Goal: Obtain resource: Download file/media

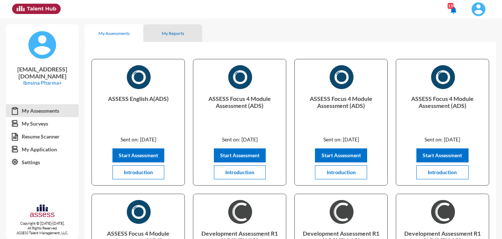
click at [180, 32] on div "My Reports" at bounding box center [173, 34] width 22 height 6
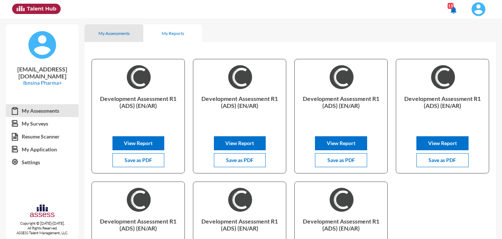
click at [122, 34] on div "My Assessments" at bounding box center [114, 34] width 31 height 6
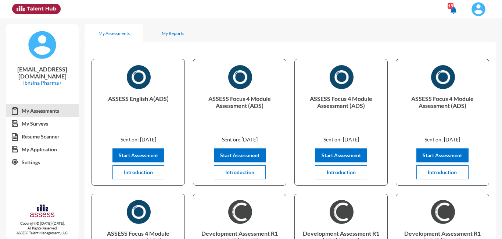
click at [479, 8] on img at bounding box center [478, 9] width 15 height 15
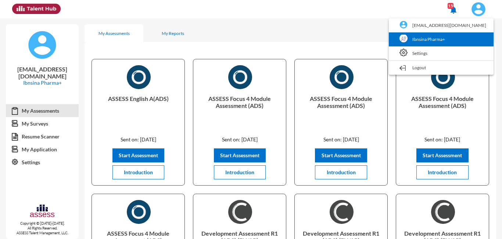
click at [460, 40] on link "Ibnsina Pharma+" at bounding box center [441, 39] width 97 height 14
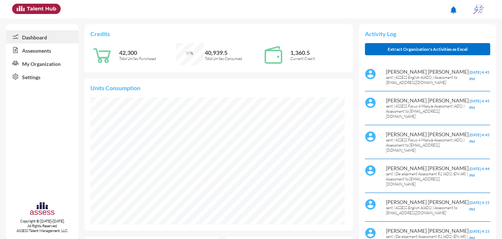
scroll to position [127, 254]
click at [38, 52] on link "Assessments" at bounding box center [42, 49] width 73 height 13
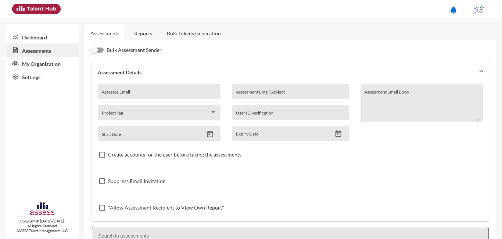
click at [142, 32] on link "Reports" at bounding box center [143, 33] width 30 height 18
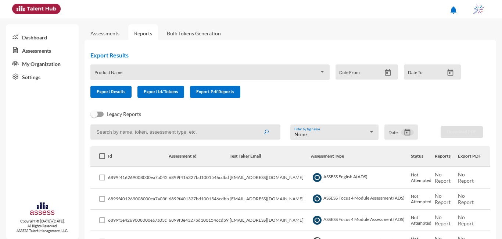
click at [401, 131] on button "Open calendar" at bounding box center [407, 132] width 13 height 8
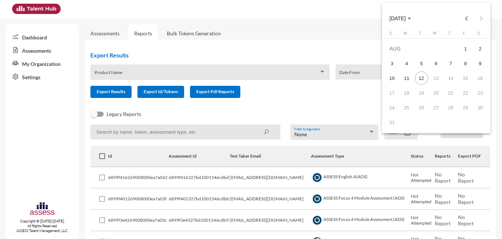
click at [408, 131] on div "S M T W T F S AUG 1 2 3 4 5 6 7 8 9 10 11 12 13 14 15 16 17 18 19 20 21 22 23 2…" at bounding box center [436, 81] width 109 height 101
click at [462, 18] on button "Previous month" at bounding box center [466, 18] width 15 height 15
click at [434, 79] on div "9" at bounding box center [436, 77] width 13 height 13
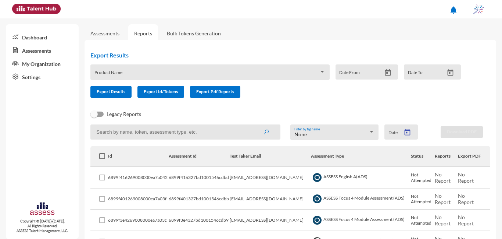
type input "7/9/2025"
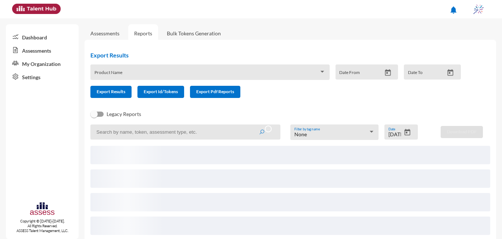
click at [222, 126] on input at bounding box center [185, 131] width 190 height 15
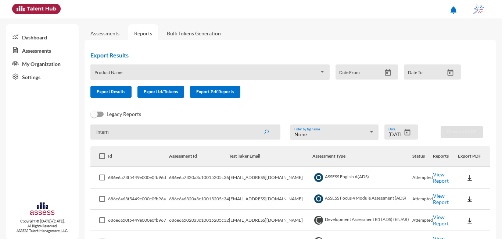
type input "intern"
click at [254, 125] on button "submit" at bounding box center [266, 131] width 24 height 13
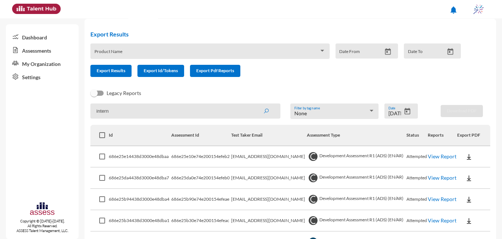
scroll to position [131, 0]
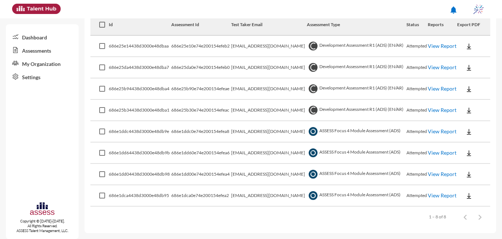
click at [466, 46] on img at bounding box center [468, 46] width 7 height 7
click at [478, 59] on button "OCM / EN" at bounding box center [478, 60] width 48 height 14
click at [466, 47] on img at bounding box center [468, 46] width 7 height 7
click at [471, 83] on button "Personality / EN" at bounding box center [478, 88] width 48 height 14
click at [467, 68] on img at bounding box center [468, 67] width 7 height 7
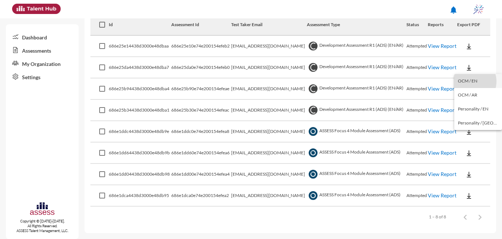
click at [471, 82] on button "OCM / EN" at bounding box center [478, 81] width 48 height 14
click at [467, 67] on img at bounding box center [468, 67] width 7 height 7
click at [477, 107] on button "Personality / EN" at bounding box center [478, 109] width 48 height 14
click at [465, 89] on img at bounding box center [468, 88] width 7 height 7
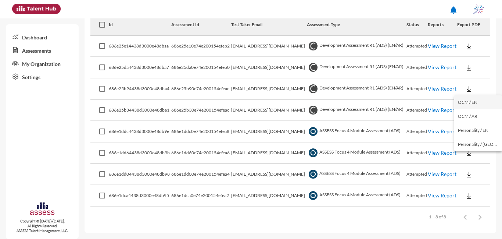
click at [467, 102] on button "OCM / EN" at bounding box center [478, 102] width 48 height 14
click at [472, 90] on button at bounding box center [469, 88] width 24 height 13
click at [473, 126] on button "Personality / EN" at bounding box center [478, 130] width 48 height 14
click at [465, 110] on img at bounding box center [468, 110] width 7 height 7
click at [470, 126] on button "OCM / EN" at bounding box center [478, 124] width 48 height 14
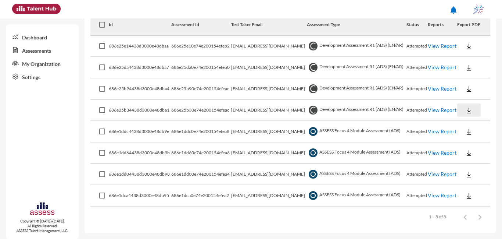
click at [467, 112] on img at bounding box center [468, 110] width 7 height 7
click at [470, 148] on button "Personality / EN" at bounding box center [478, 151] width 48 height 14
click at [467, 131] on img at bounding box center [468, 131] width 7 height 7
click at [465, 142] on button "EN" at bounding box center [474, 145] width 41 height 14
click at [467, 150] on img at bounding box center [468, 152] width 7 height 7
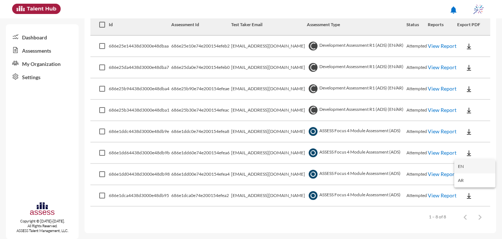
click at [463, 168] on button "EN" at bounding box center [474, 166] width 41 height 14
click at [465, 173] on img at bounding box center [468, 174] width 7 height 7
click at [464, 186] on button "EN" at bounding box center [474, 187] width 41 height 14
click at [469, 197] on img at bounding box center [468, 195] width 7 height 7
click at [467, 211] on button "EN" at bounding box center [474, 209] width 41 height 14
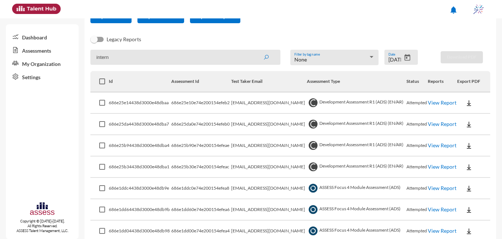
scroll to position [0, 0]
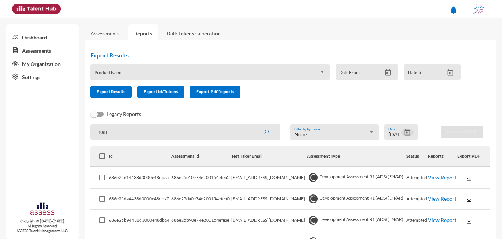
click at [405, 132] on icon "Open calendar" at bounding box center [408, 132] width 6 height 7
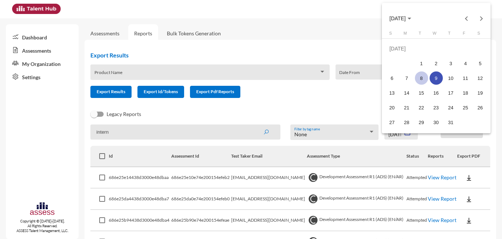
click at [423, 75] on div "8" at bounding box center [421, 77] width 13 height 13
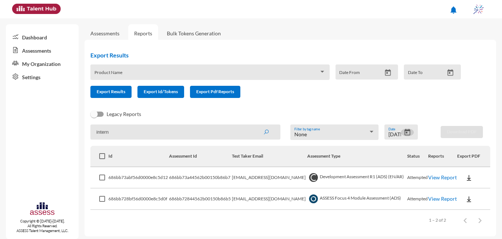
scroll to position [3, 0]
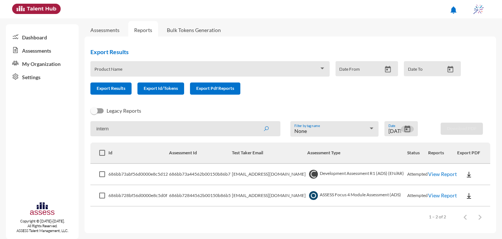
click at [465, 173] on img at bounding box center [468, 174] width 7 height 7
click at [468, 186] on button "OCM / EN" at bounding box center [478, 187] width 48 height 14
click at [468, 174] on img at bounding box center [468, 174] width 7 height 7
click at [474, 215] on button "Personality / EN" at bounding box center [478, 215] width 48 height 14
click at [466, 194] on img at bounding box center [468, 195] width 7 height 7
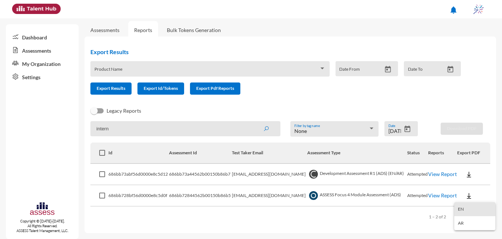
click at [472, 207] on button "EN" at bounding box center [474, 209] width 41 height 14
click at [465, 194] on img at bounding box center [468, 195] width 7 height 7
click at [486, 69] on div at bounding box center [251, 119] width 502 height 239
click at [405, 128] on icon "Open calendar" at bounding box center [408, 128] width 6 height 7
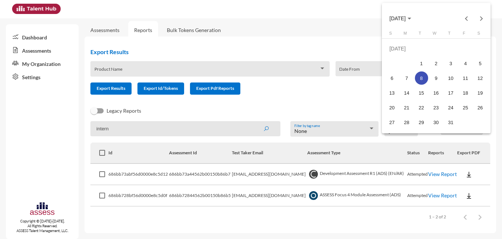
drag, startPoint x: 451, startPoint y: 78, endPoint x: 456, endPoint y: 79, distance: 5.3
click at [451, 78] on div "10" at bounding box center [450, 77] width 13 height 13
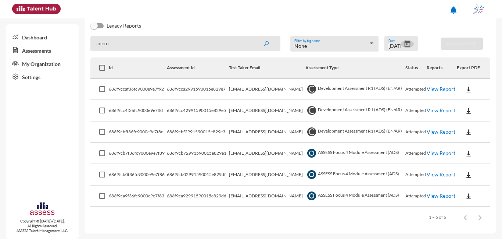
scroll to position [89, 0]
click at [465, 87] on img at bounding box center [468, 88] width 7 height 7
click at [463, 103] on button "OCM / EN" at bounding box center [478, 102] width 48 height 14
click at [466, 89] on img at bounding box center [468, 88] width 7 height 7
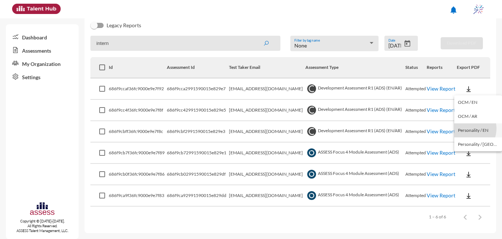
click at [466, 128] on button "Personality / EN" at bounding box center [478, 130] width 48 height 14
click at [465, 108] on img at bounding box center [468, 110] width 7 height 7
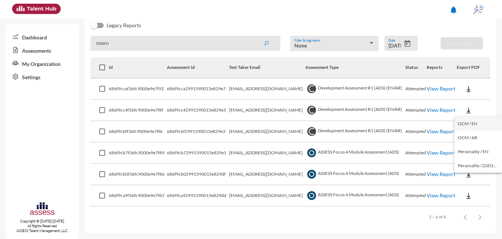
click at [464, 123] on button "OCM / EN" at bounding box center [478, 124] width 48 height 14
click at [467, 110] on img at bounding box center [468, 110] width 7 height 7
click at [469, 154] on button "Personality / EN" at bounding box center [478, 151] width 48 height 14
click at [468, 132] on img at bounding box center [468, 131] width 7 height 7
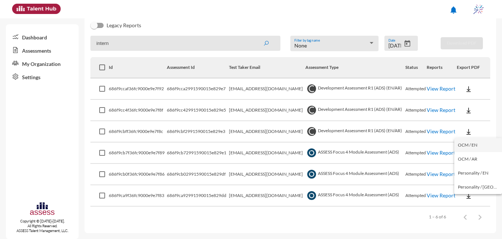
click at [469, 142] on button "OCM / EN" at bounding box center [478, 145] width 48 height 14
click at [468, 131] on img at bounding box center [468, 131] width 7 height 7
click at [469, 172] on button "Personality / EN" at bounding box center [478, 173] width 48 height 14
click at [466, 155] on img at bounding box center [468, 152] width 7 height 7
click at [468, 164] on button "EN" at bounding box center [474, 166] width 41 height 14
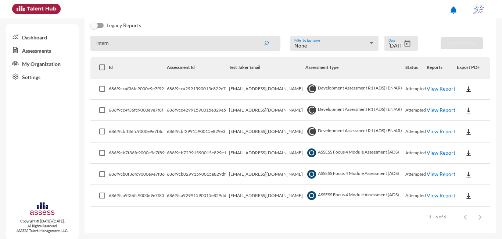
click at [466, 172] on img at bounding box center [468, 174] width 7 height 7
click at [462, 185] on button "EN" at bounding box center [474, 187] width 41 height 14
click at [466, 198] on img at bounding box center [468, 195] width 7 height 7
click at [461, 205] on button "EN" at bounding box center [474, 209] width 41 height 14
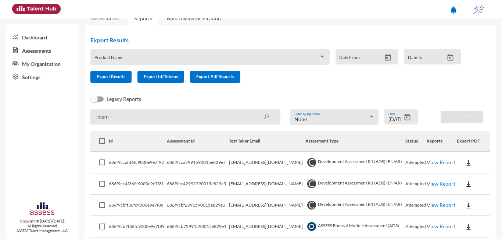
scroll to position [52, 0]
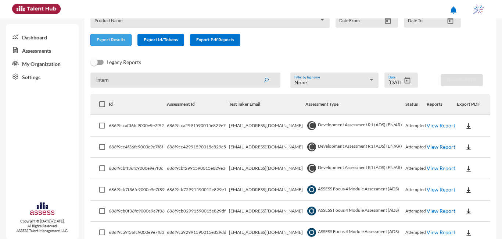
click at [120, 41] on span "Export Results" at bounding box center [111, 40] width 29 height 6
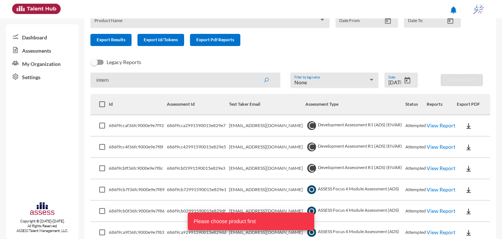
click at [307, 24] on span at bounding box center [206, 23] width 225 height 6
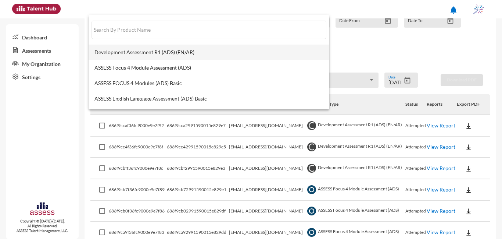
click at [124, 50] on span "Development Assessment R1 (ADS) (EN/AR)" at bounding box center [208, 52] width 229 height 6
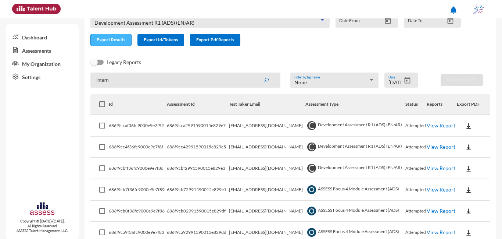
click at [120, 40] on span "Export Results" at bounding box center [111, 40] width 29 height 6
click at [440, 125] on link "View Report" at bounding box center [441, 125] width 29 height 6
click at [441, 145] on link "View Report" at bounding box center [441, 146] width 29 height 6
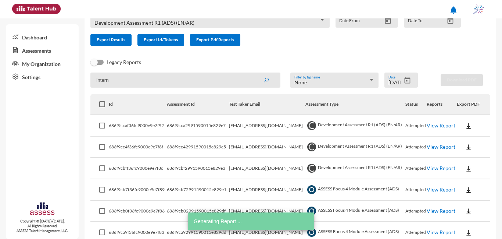
scroll to position [89, 0]
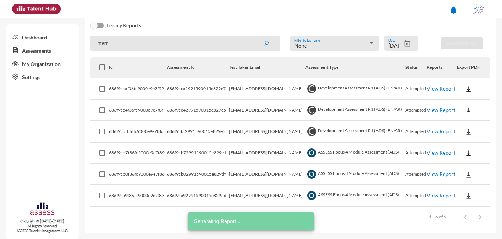
click at [441, 131] on link "View Report" at bounding box center [441, 131] width 29 height 6
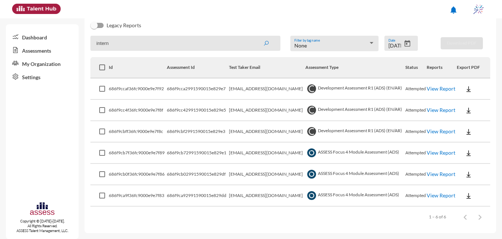
click at [405, 42] on icon "Open calendar" at bounding box center [408, 43] width 6 height 7
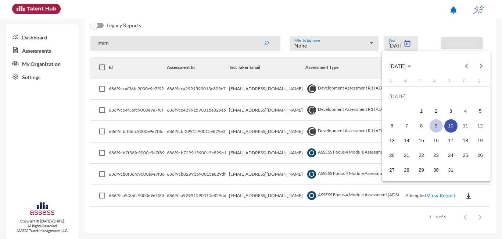
click at [437, 125] on div "9" at bounding box center [436, 125] width 13 height 13
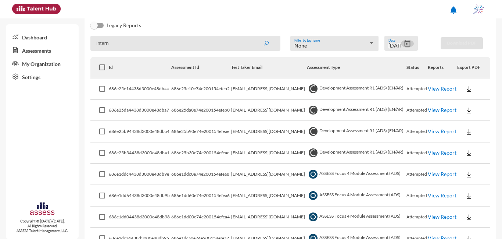
scroll to position [131, 0]
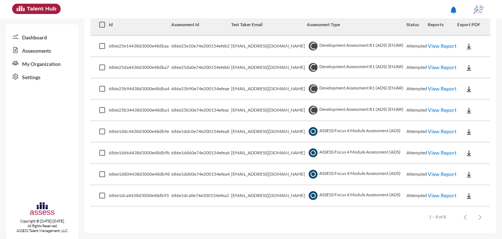
click at [431, 49] on link "View Report" at bounding box center [442, 46] width 29 height 6
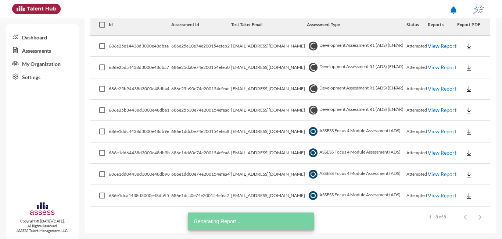
click at [435, 70] on link "View Report" at bounding box center [442, 67] width 29 height 6
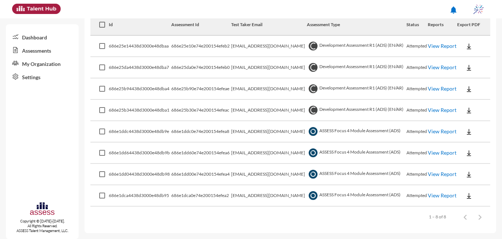
click at [440, 86] on td "View Report" at bounding box center [442, 88] width 29 height 21
click at [433, 89] on link "View Report" at bounding box center [442, 88] width 29 height 6
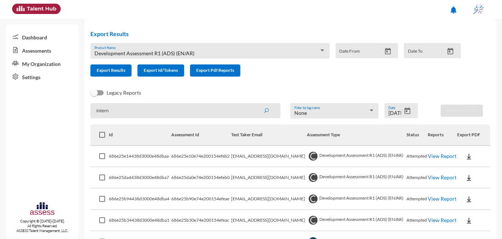
scroll to position [0, 0]
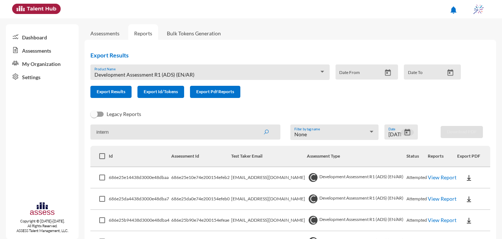
click at [406, 135] on icon "Open calendar" at bounding box center [408, 132] width 6 height 7
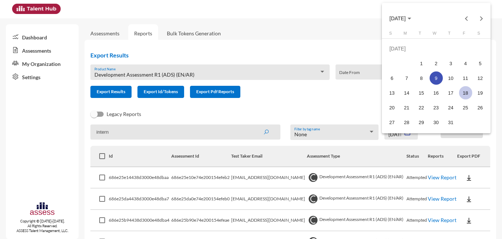
click at [466, 93] on div "18" at bounding box center [465, 92] width 13 height 13
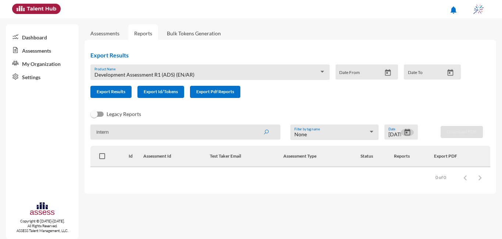
click at [404, 133] on icon "Open calendar" at bounding box center [408, 132] width 8 height 8
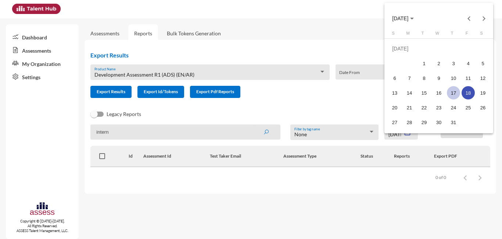
click at [453, 90] on div "17" at bounding box center [453, 92] width 13 height 13
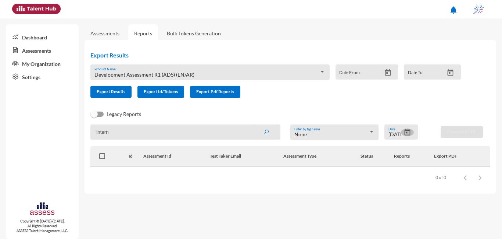
click at [408, 132] on icon "Open calendar" at bounding box center [408, 132] width 8 height 8
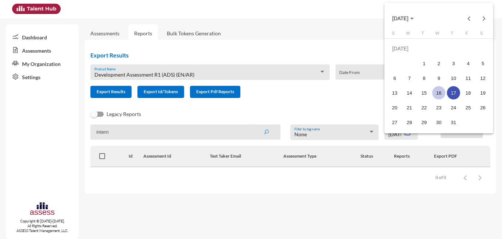
click at [443, 92] on div "16" at bounding box center [438, 92] width 13 height 13
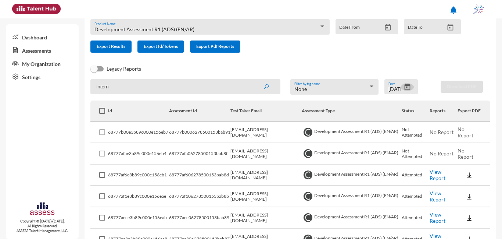
scroll to position [112, 0]
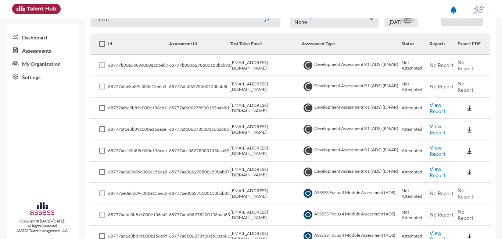
click at [438, 108] on link "View Report" at bounding box center [438, 107] width 16 height 12
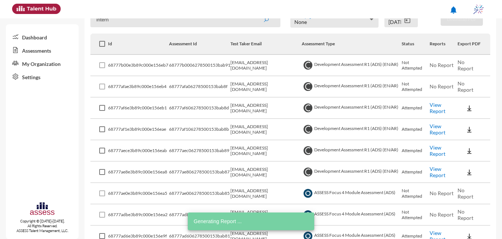
click at [441, 132] on link "View Report" at bounding box center [438, 129] width 16 height 12
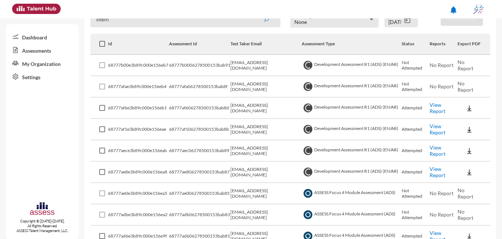
click at [434, 150] on link "View Report" at bounding box center [438, 150] width 16 height 12
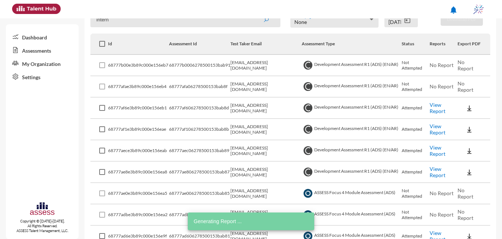
click at [435, 171] on link "View Report" at bounding box center [438, 171] width 16 height 12
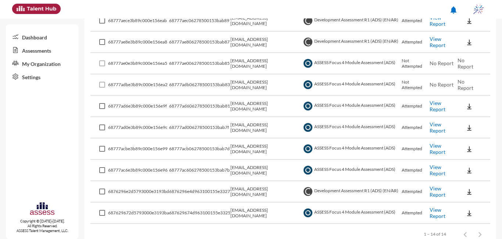
scroll to position [259, 0]
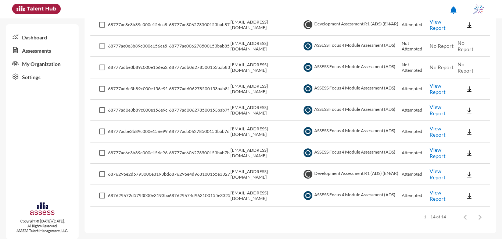
click at [466, 89] on img at bounding box center [469, 88] width 7 height 7
click at [471, 102] on button "EN" at bounding box center [474, 102] width 41 height 14
click at [467, 108] on img at bounding box center [469, 110] width 7 height 7
click at [472, 120] on button "EN" at bounding box center [474, 124] width 41 height 14
click at [466, 131] on img at bounding box center [469, 131] width 7 height 7
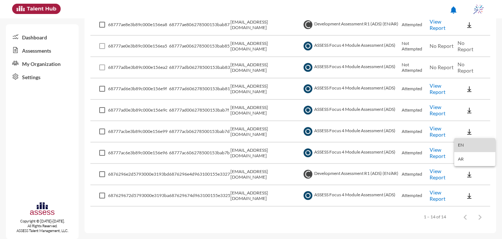
click at [469, 144] on button "EN" at bounding box center [474, 145] width 41 height 14
click at [467, 153] on img at bounding box center [469, 152] width 7 height 7
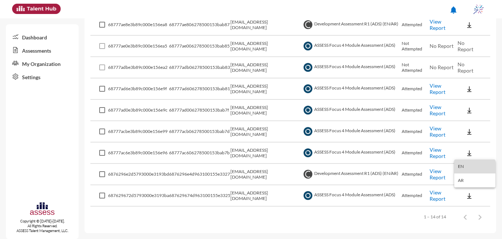
click at [468, 164] on button "EN" at bounding box center [474, 166] width 41 height 14
click at [435, 150] on link "View Report" at bounding box center [438, 152] width 16 height 12
click at [440, 175] on link "View Report" at bounding box center [438, 174] width 16 height 12
click at [439, 195] on link "View Report" at bounding box center [438, 195] width 16 height 12
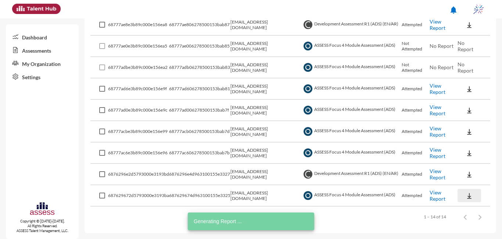
click at [466, 194] on img at bounding box center [469, 195] width 7 height 7
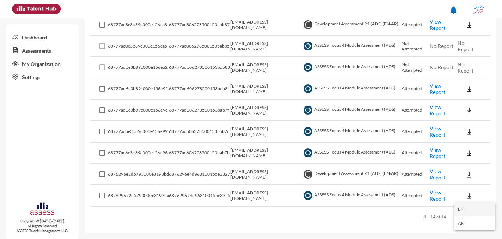
click at [459, 207] on button "EN" at bounding box center [474, 209] width 41 height 14
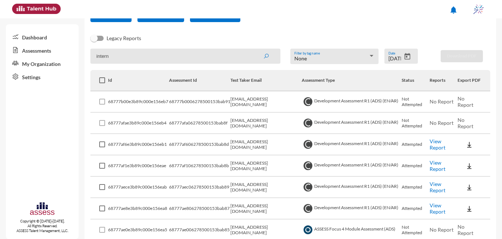
scroll to position [75, 0]
click at [408, 54] on icon "Open calendar" at bounding box center [408, 57] width 8 height 8
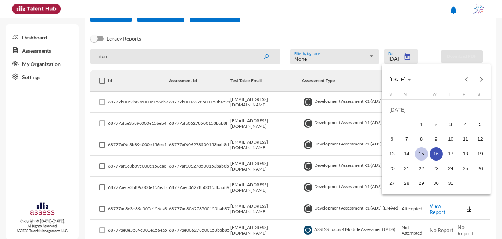
click at [427, 150] on div "15" at bounding box center [421, 153] width 13 height 13
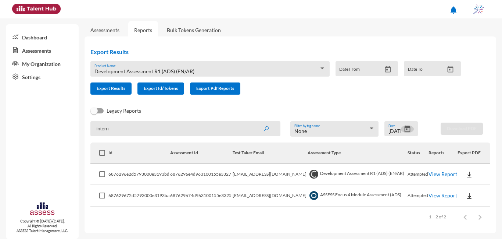
scroll to position [3, 0]
click at [438, 174] on link "View Report" at bounding box center [443, 174] width 29 height 6
click at [406, 125] on icon "Open calendar" at bounding box center [408, 129] width 8 height 8
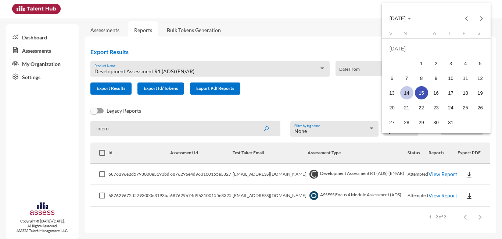
click at [409, 91] on div "14" at bounding box center [406, 92] width 13 height 13
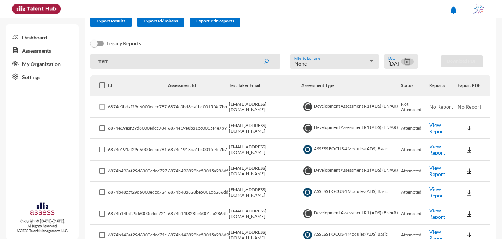
scroll to position [60, 0]
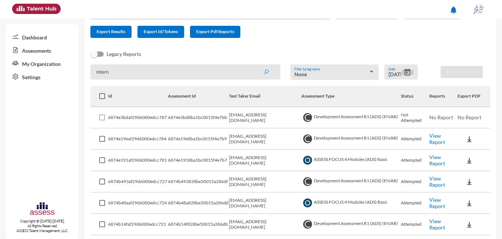
click at [441, 142] on link "View Report" at bounding box center [437, 138] width 16 height 12
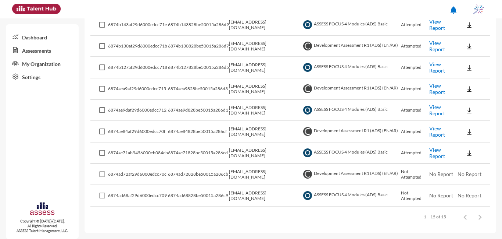
click at [436, 131] on link "View Report" at bounding box center [437, 131] width 16 height 12
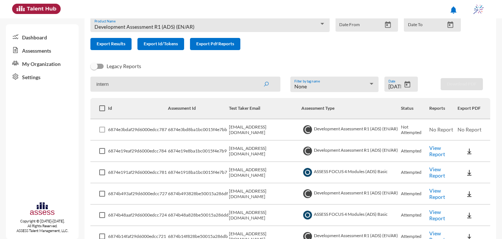
scroll to position [0, 0]
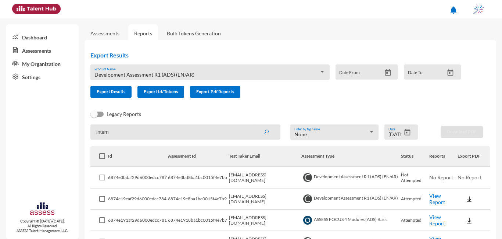
click at [409, 131] on button "Open calendar" at bounding box center [407, 132] width 13 height 8
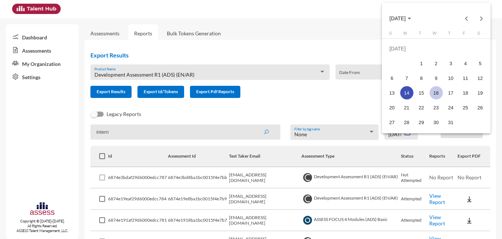
click at [439, 91] on div "16" at bounding box center [436, 92] width 13 height 13
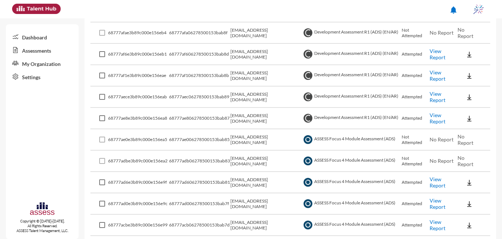
scroll to position [186, 0]
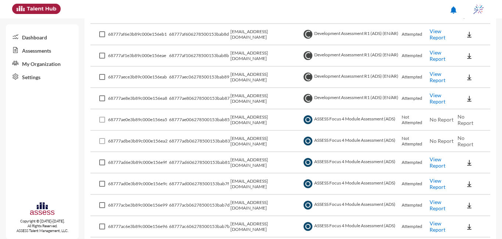
click at [432, 32] on link "View Report" at bounding box center [438, 34] width 16 height 12
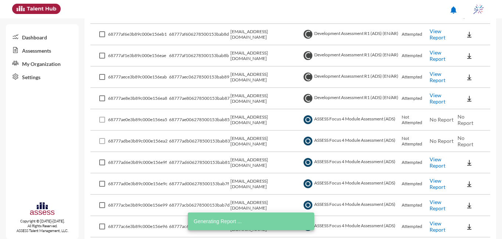
click at [437, 58] on link "View Report" at bounding box center [438, 55] width 16 height 12
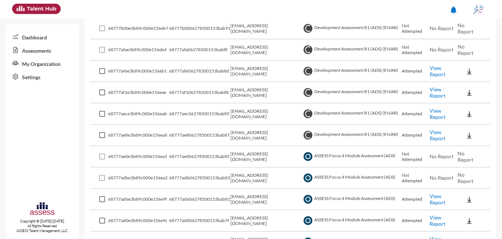
click at [438, 92] on link "View Report" at bounding box center [438, 92] width 16 height 12
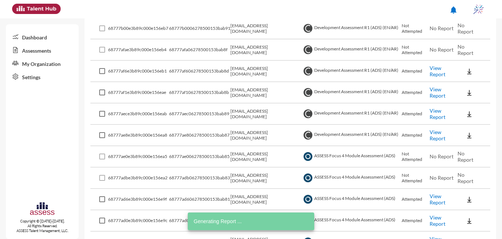
click at [438, 219] on link "View Report" at bounding box center [438, 220] width 16 height 12
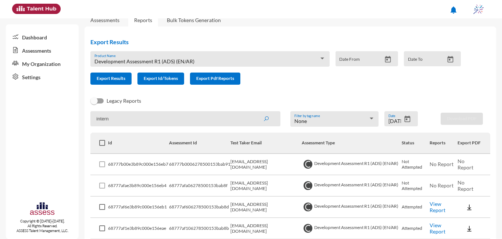
scroll to position [0, 0]
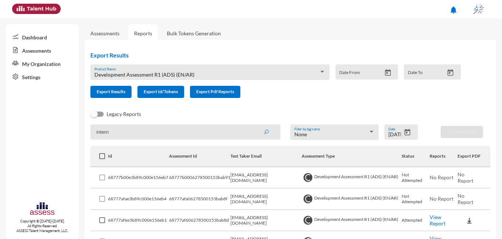
click at [407, 132] on icon "Open calendar" at bounding box center [408, 132] width 8 height 8
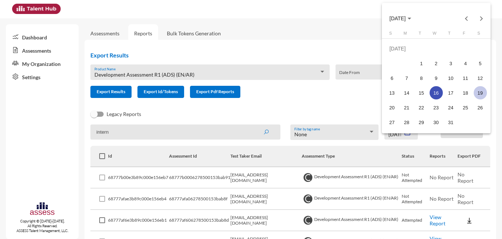
click at [477, 92] on div "19" at bounding box center [480, 92] width 13 height 13
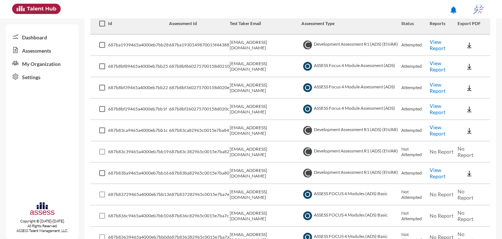
scroll to position [86, 0]
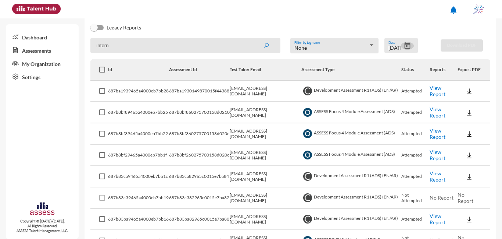
click at [441, 94] on link "View Report" at bounding box center [438, 91] width 16 height 12
click at [437, 175] on link "View Report" at bounding box center [438, 176] width 16 height 12
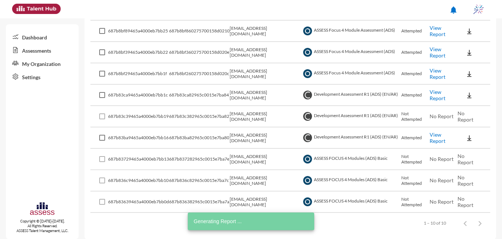
scroll to position [174, 0]
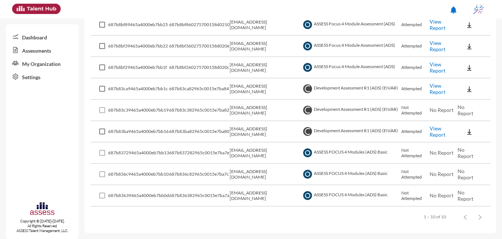
click at [436, 135] on link "View Report" at bounding box center [438, 131] width 16 height 12
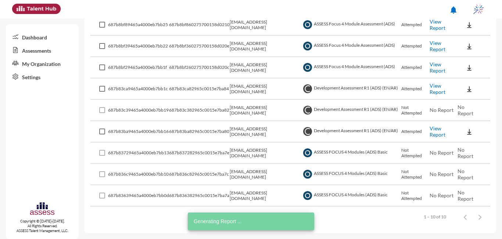
scroll to position [137, 0]
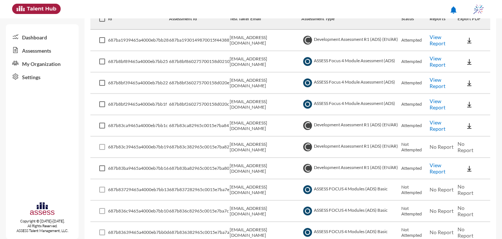
click at [437, 107] on link "View Report" at bounding box center [438, 104] width 16 height 12
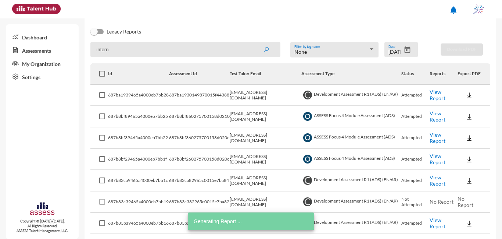
scroll to position [100, 0]
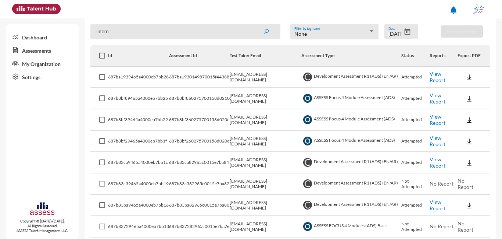
click at [437, 79] on link "View Report" at bounding box center [438, 77] width 16 height 12
click at [437, 100] on link "View Report" at bounding box center [438, 98] width 16 height 12
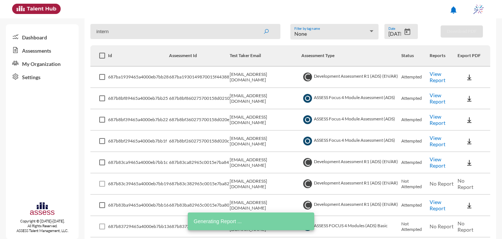
click at [436, 125] on link "View Report" at bounding box center [438, 119] width 16 height 12
click at [405, 33] on icon "Open calendar" at bounding box center [408, 32] width 8 height 8
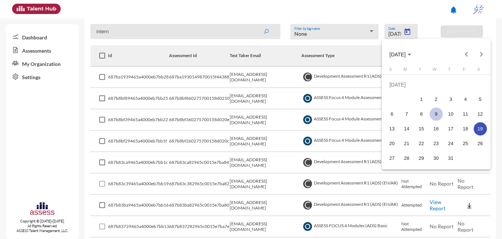
click at [437, 115] on div "9" at bounding box center [436, 113] width 13 height 13
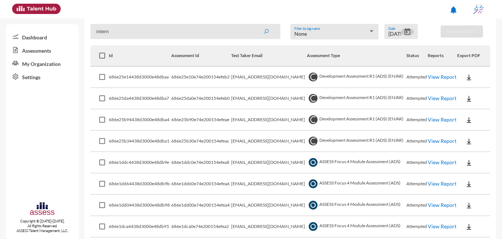
click at [432, 74] on link "View Report" at bounding box center [442, 77] width 29 height 6
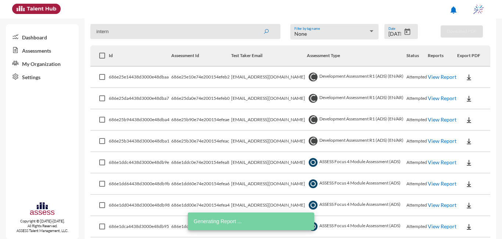
click at [437, 98] on link "View Report" at bounding box center [442, 98] width 29 height 6
click at [434, 121] on link "View Report" at bounding box center [442, 119] width 29 height 6
click at [436, 143] on link "View Report" at bounding box center [442, 140] width 29 height 6
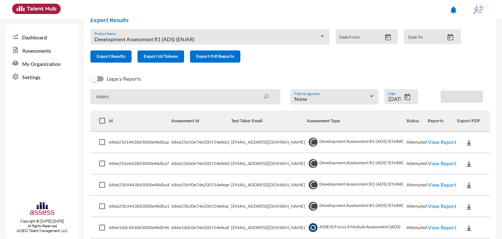
scroll to position [21, 0]
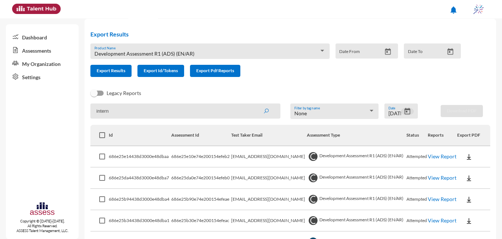
click at [404, 107] on icon "Open calendar" at bounding box center [408, 111] width 8 height 8
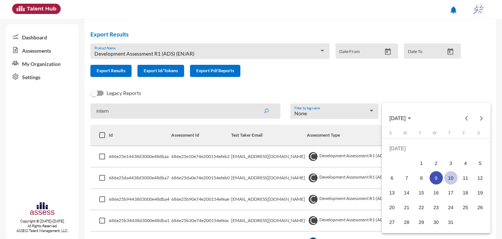
click at [447, 173] on div "10" at bounding box center [450, 177] width 13 height 13
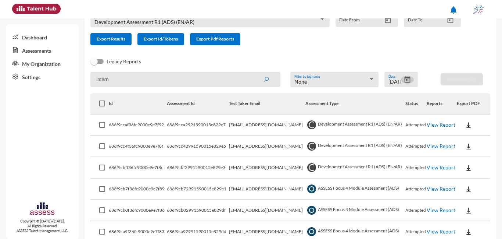
scroll to position [89, 0]
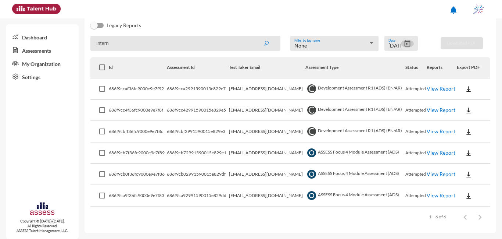
click at [446, 88] on link "View Report" at bounding box center [441, 88] width 29 height 6
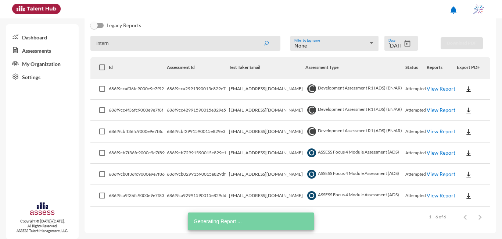
click at [444, 108] on link "View Report" at bounding box center [441, 110] width 29 height 6
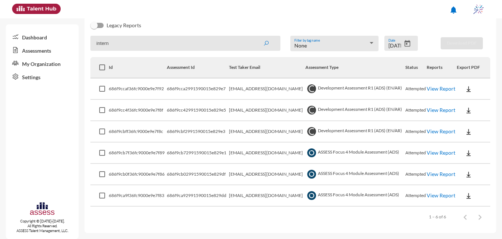
click at [441, 130] on link "View Report" at bounding box center [441, 131] width 29 height 6
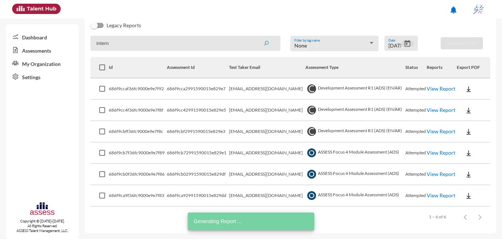
click at [407, 40] on icon "Open calendar" at bounding box center [408, 44] width 8 height 8
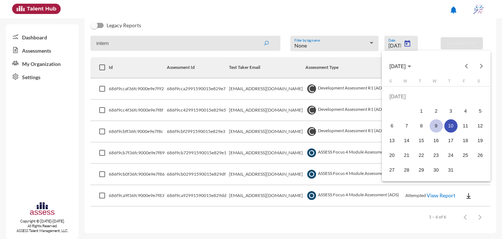
click at [438, 124] on div "9" at bounding box center [436, 125] width 13 height 13
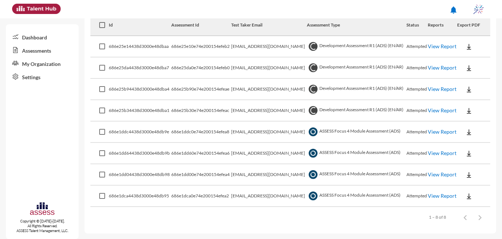
scroll to position [131, 0]
click at [432, 46] on link "View Report" at bounding box center [442, 46] width 29 height 6
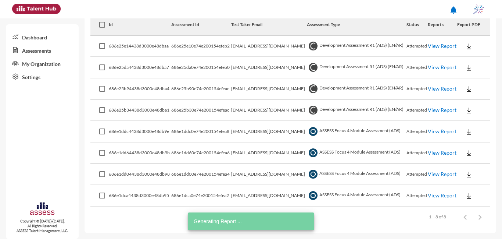
click at [439, 67] on link "View Report" at bounding box center [442, 67] width 29 height 6
click at [432, 87] on link "View Report" at bounding box center [442, 88] width 29 height 6
click at [438, 107] on link "View Report" at bounding box center [442, 110] width 29 height 6
click at [436, 46] on link "View Report" at bounding box center [442, 46] width 29 height 6
click at [438, 69] on link "View Report" at bounding box center [442, 67] width 29 height 6
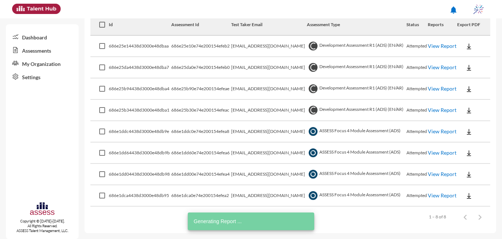
click at [434, 108] on link "View Report" at bounding box center [442, 110] width 29 height 6
click at [439, 88] on link "View Report" at bounding box center [442, 88] width 29 height 6
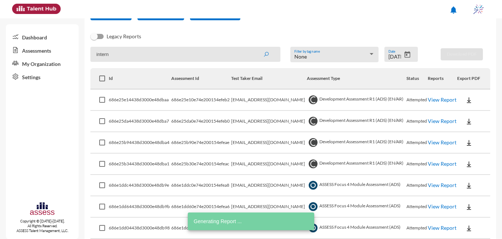
scroll to position [58, 0]
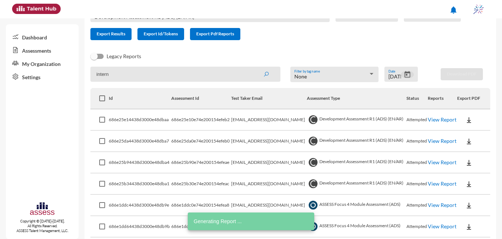
click at [405, 75] on icon "Open calendar" at bounding box center [408, 74] width 6 height 7
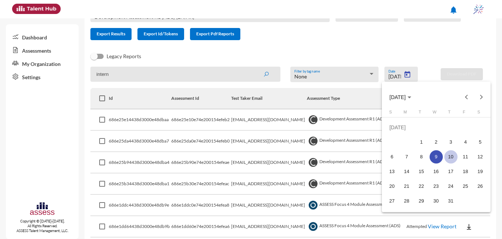
click at [448, 159] on div "10" at bounding box center [450, 156] width 13 height 13
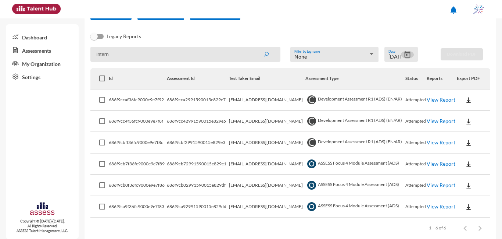
scroll to position [89, 0]
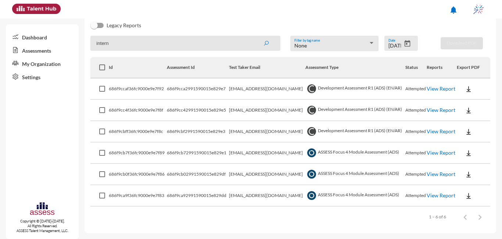
click at [440, 110] on link "View Report" at bounding box center [441, 110] width 29 height 6
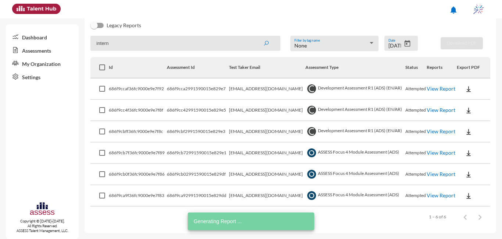
click at [439, 87] on link "View Report" at bounding box center [441, 88] width 29 height 6
click at [442, 130] on link "View Report" at bounding box center [441, 131] width 29 height 6
click at [408, 40] on icon "Open calendar" at bounding box center [408, 44] width 8 height 8
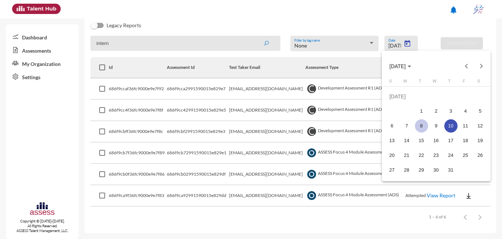
click at [423, 125] on div "8" at bounding box center [421, 125] width 13 height 13
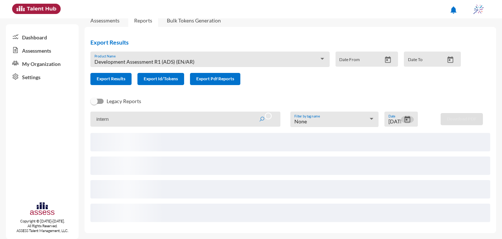
scroll to position [3, 0]
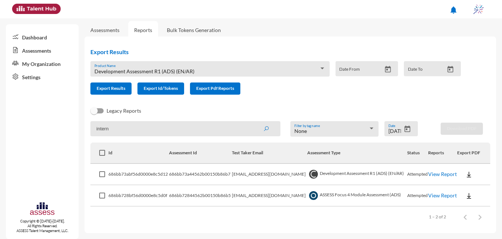
click at [432, 175] on link "View Report" at bounding box center [442, 174] width 29 height 6
click at [408, 128] on icon "Open calendar" at bounding box center [408, 129] width 8 height 8
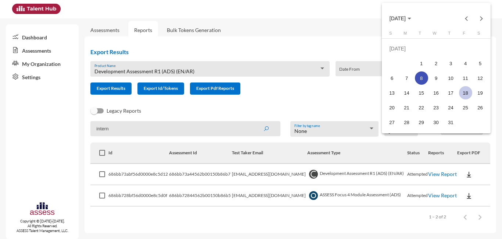
click at [469, 92] on div "18" at bounding box center [465, 92] width 13 height 13
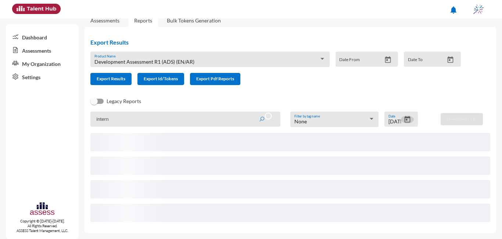
scroll to position [0, 0]
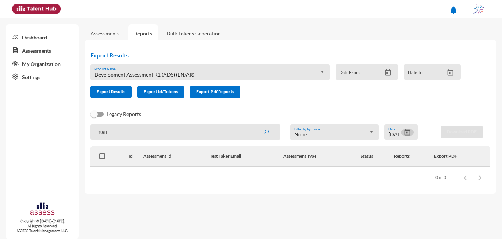
click at [410, 129] on icon "Open calendar" at bounding box center [408, 132] width 8 height 8
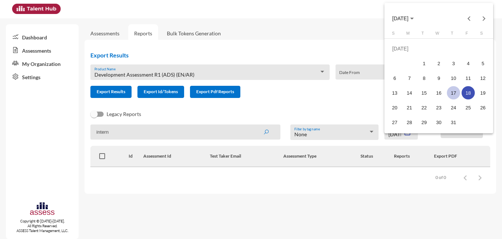
click at [455, 95] on div "17" at bounding box center [453, 92] width 13 height 13
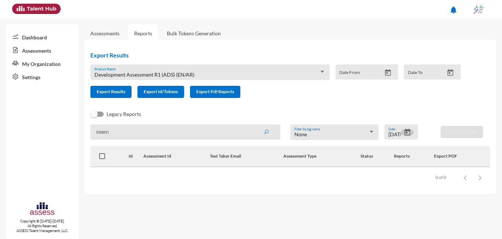
click at [408, 130] on icon "Open calendar" at bounding box center [408, 132] width 6 height 7
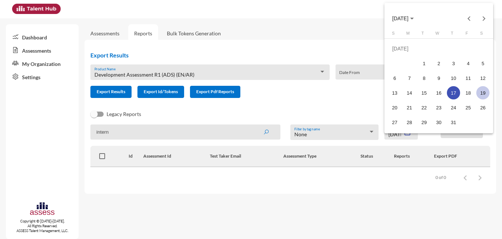
click at [482, 89] on div "19" at bounding box center [482, 92] width 13 height 13
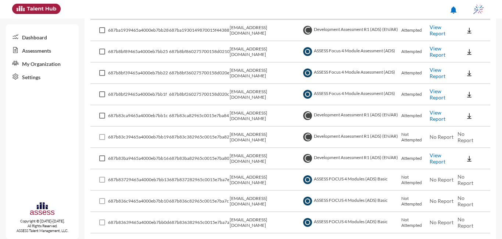
scroll to position [174, 0]
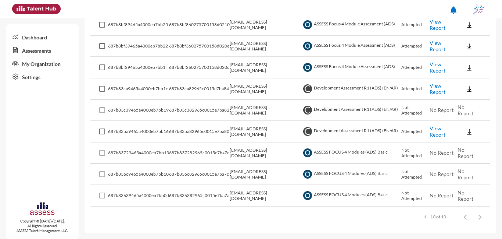
click at [436, 84] on link "View Report" at bounding box center [438, 88] width 16 height 12
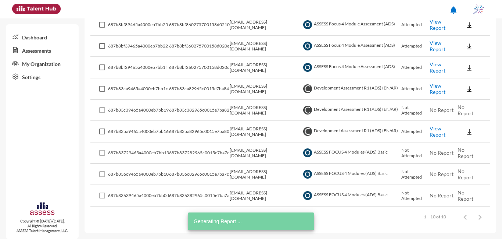
click at [435, 89] on link "View Report" at bounding box center [438, 88] width 16 height 12
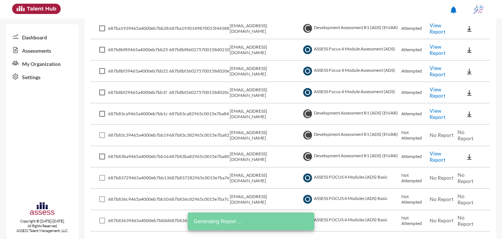
scroll to position [137, 0]
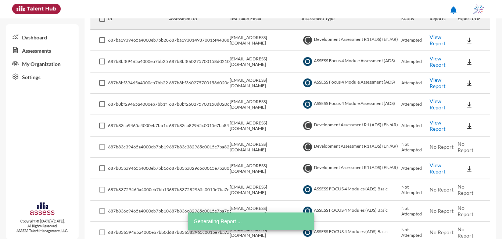
click at [434, 123] on link "View Report" at bounding box center [438, 125] width 16 height 12
click at [440, 45] on link "View Report" at bounding box center [438, 40] width 16 height 12
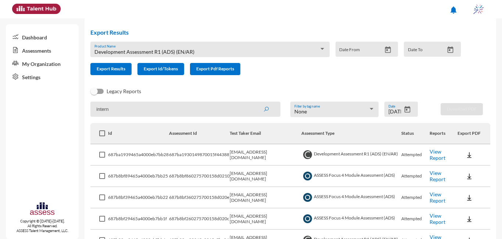
scroll to position [0, 0]
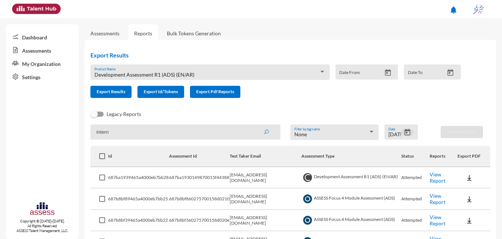
click at [405, 132] on icon "Open calendar" at bounding box center [408, 132] width 8 height 8
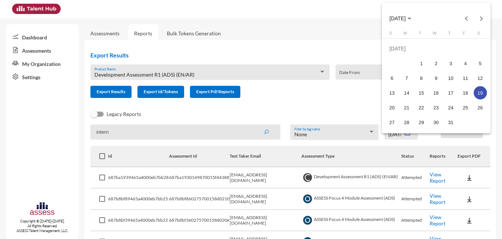
click at [476, 90] on div "19" at bounding box center [480, 92] width 13 height 13
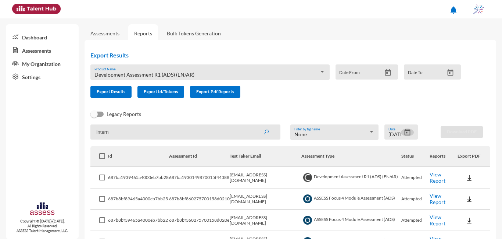
click at [406, 131] on icon "Open calendar" at bounding box center [408, 132] width 8 height 8
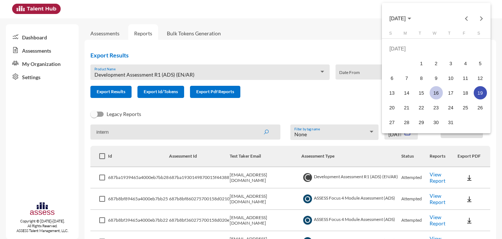
click at [434, 97] on div "16" at bounding box center [436, 92] width 13 height 13
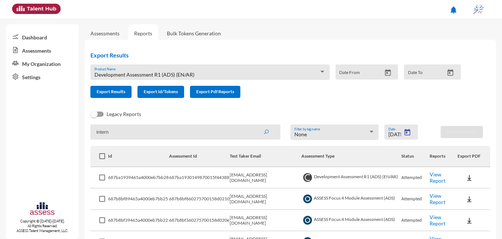
type input "7/16/2025"
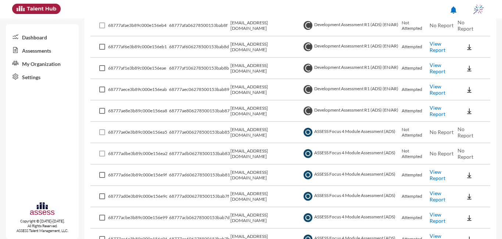
scroll to position [160, 0]
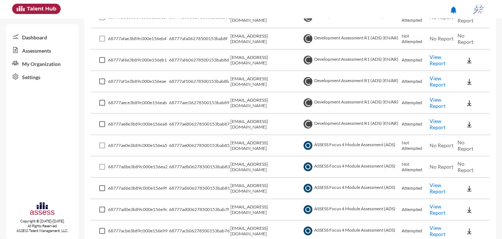
click at [439, 59] on link "View Report" at bounding box center [438, 60] width 16 height 12
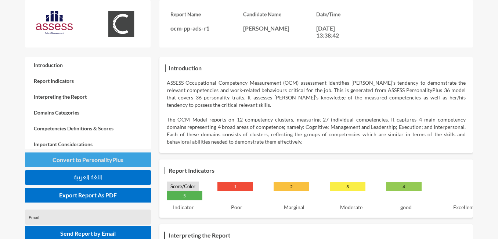
click at [100, 158] on span "Convert to PersonalityPlus" at bounding box center [88, 159] width 71 height 7
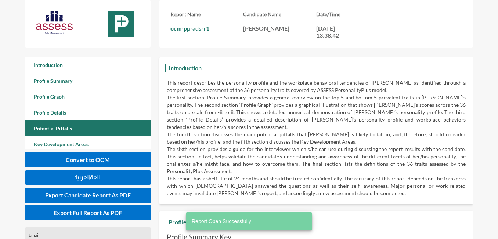
scroll to position [239, 498]
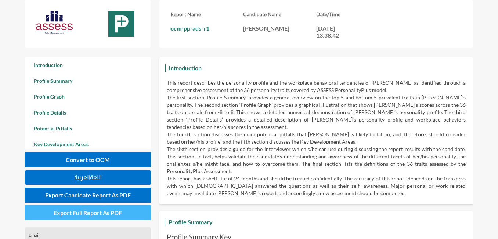
click at [110, 215] on span "Export Full Report As PDF" at bounding box center [88, 212] width 68 height 7
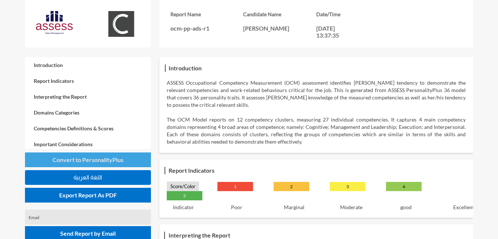
click at [127, 158] on button "Convert to PersonalityPlus" at bounding box center [88, 159] width 126 height 15
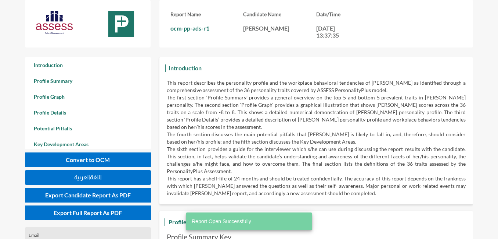
scroll to position [239, 498]
click at [127, 158] on button "Convert to OCM" at bounding box center [88, 159] width 126 height 15
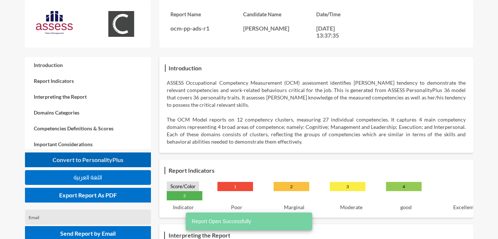
click at [127, 158] on button "Convert to PersonalityPlus" at bounding box center [88, 159] width 126 height 15
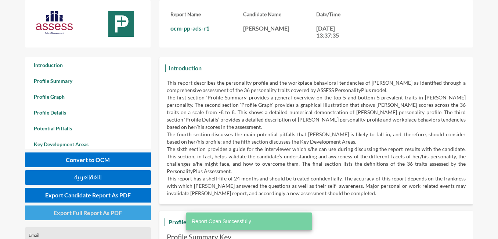
click at [106, 210] on span "Export Full Report As PDF" at bounding box center [88, 212] width 68 height 7
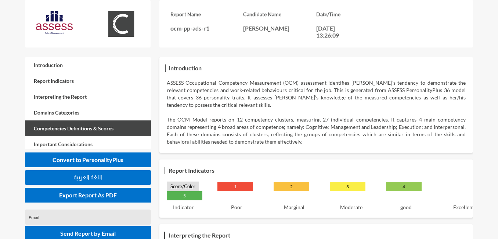
scroll to position [19, 0]
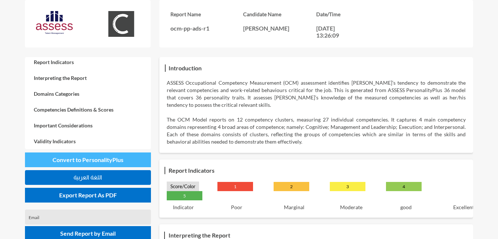
click at [102, 156] on span "Convert to PersonalityPlus" at bounding box center [88, 159] width 71 height 7
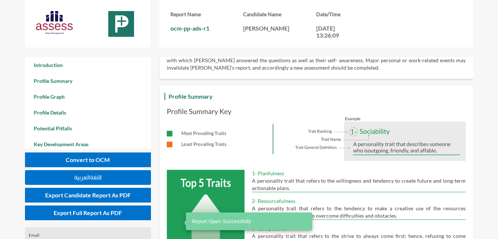
scroll to position [221, 0]
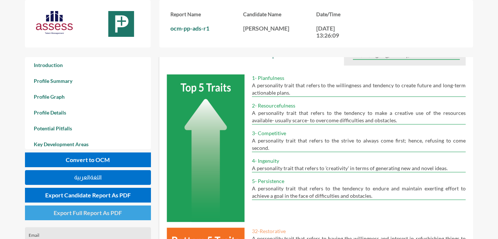
click at [115, 215] on span "Export Full Report As PDF" at bounding box center [88, 212] width 68 height 7
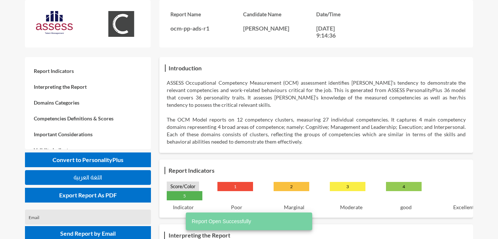
scroll to position [19, 0]
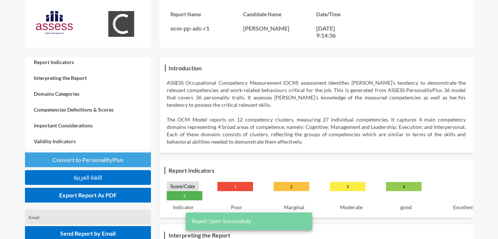
click at [118, 163] on button "Convert to PersonalityPlus" at bounding box center [88, 159] width 126 height 15
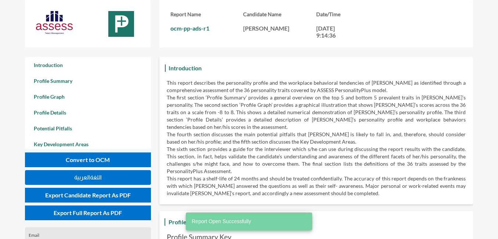
scroll to position [239, 498]
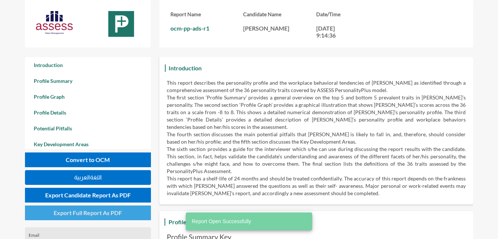
click at [121, 215] on span "Export Full Report As PDF" at bounding box center [88, 212] width 68 height 7
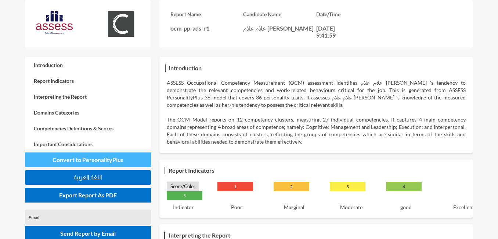
click at [133, 158] on button "Convert to PersonalityPlus" at bounding box center [88, 159] width 126 height 15
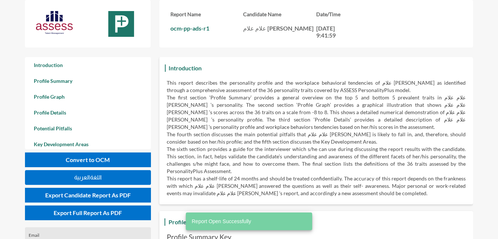
scroll to position [239, 498]
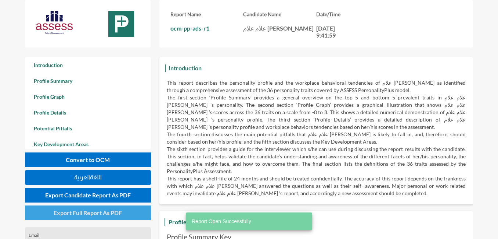
click at [92, 215] on span "Export Full Report As PDF" at bounding box center [88, 212] width 68 height 7
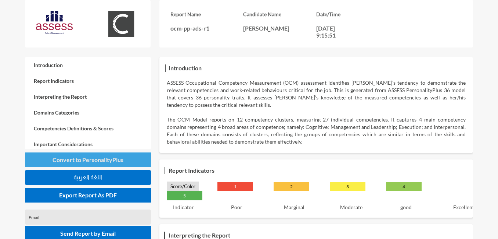
click at [81, 161] on span "Convert to PersonalityPlus" at bounding box center [88, 159] width 71 height 7
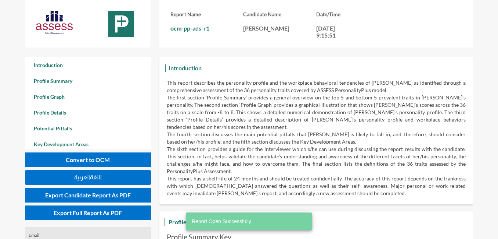
scroll to position [239, 498]
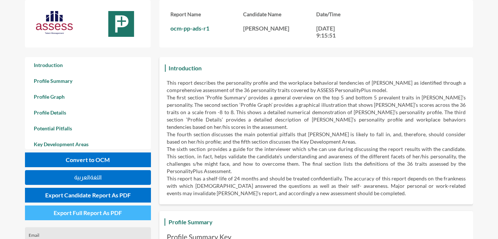
click at [108, 214] on span "Export Full Report As PDF" at bounding box center [88, 212] width 68 height 7
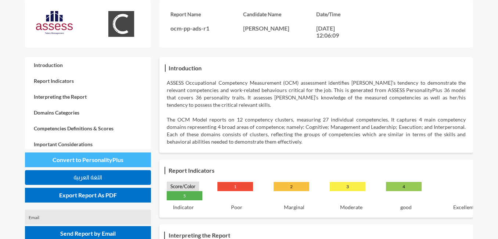
click at [119, 162] on span "Convert to PersonalityPlus" at bounding box center [88, 159] width 71 height 7
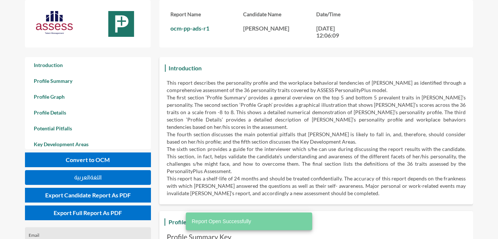
scroll to position [239, 498]
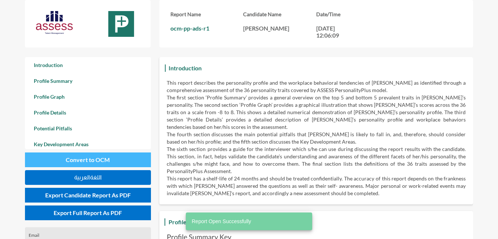
click at [121, 160] on button "Convert to OCM" at bounding box center [88, 159] width 126 height 15
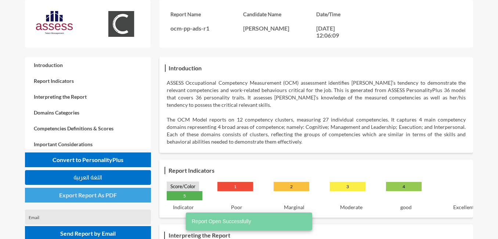
click at [108, 197] on span "Export Report As PDF" at bounding box center [88, 194] width 58 height 7
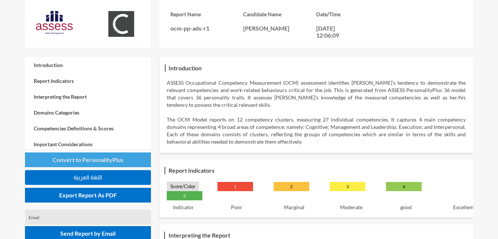
click at [125, 158] on button "Convert to PersonalityPlus" at bounding box center [88, 159] width 126 height 15
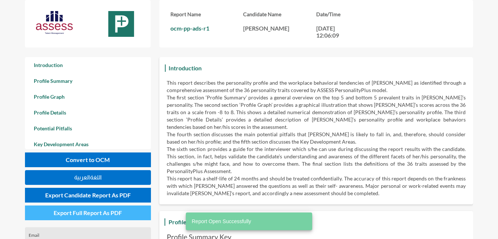
click at [112, 215] on span "Export Full Report As PDF" at bounding box center [88, 212] width 68 height 7
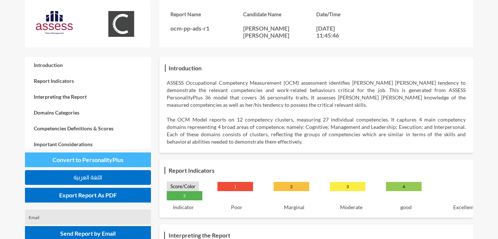
click at [135, 157] on button "Convert to PersonalityPlus" at bounding box center [88, 159] width 126 height 15
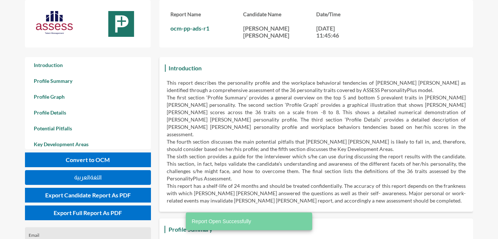
scroll to position [239, 498]
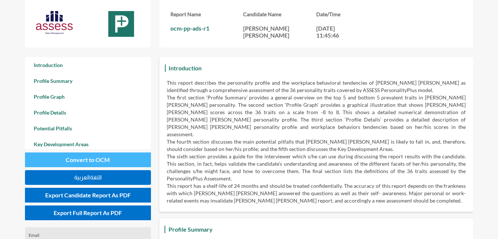
click at [105, 161] on span "Convert to OCM" at bounding box center [88, 159] width 44 height 7
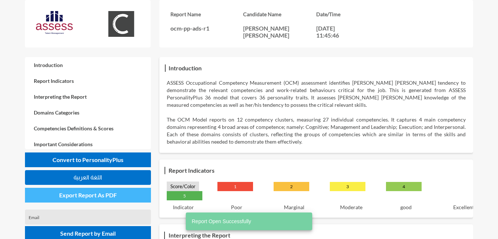
click at [99, 197] on span "Export Report As PDF" at bounding box center [88, 194] width 58 height 7
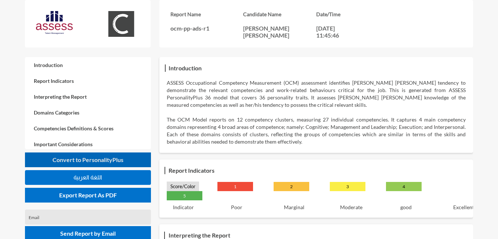
click at [137, 158] on button "Convert to PersonalityPlus" at bounding box center [88, 159] width 126 height 15
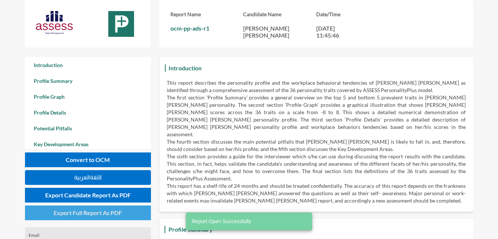
click at [100, 213] on span "Export Full Report As PDF" at bounding box center [88, 212] width 68 height 7
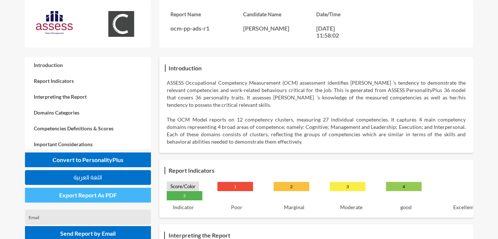
click at [115, 193] on span "Export Report As PDF" at bounding box center [88, 194] width 58 height 7
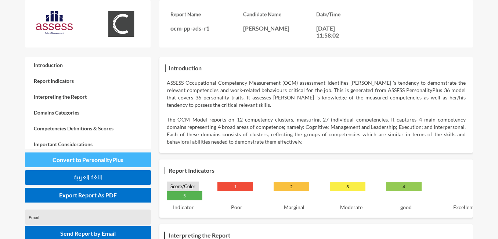
click at [123, 157] on span "Convert to PersonalityPlus" at bounding box center [88, 159] width 71 height 7
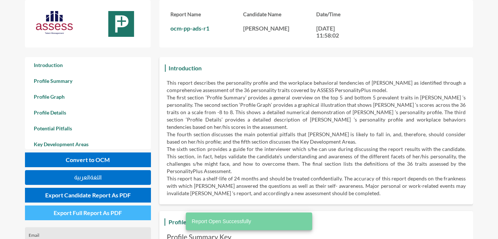
scroll to position [239, 498]
click at [96, 210] on span "Export Full Report As PDF" at bounding box center [88, 212] width 68 height 7
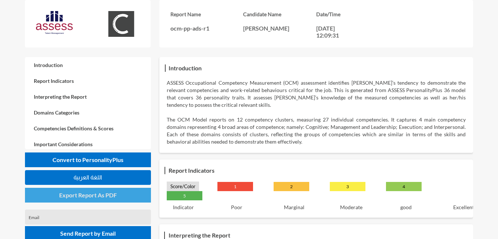
click at [105, 197] on span "Export Report As PDF" at bounding box center [88, 194] width 58 height 7
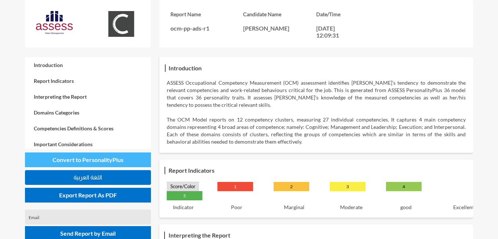
click at [118, 155] on button "Convert to PersonalityPlus" at bounding box center [88, 159] width 126 height 15
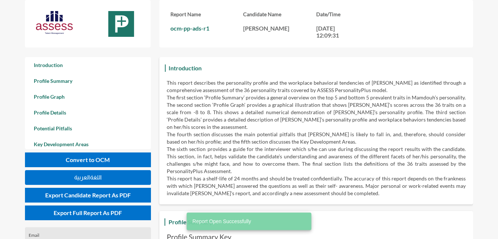
scroll to position [239, 498]
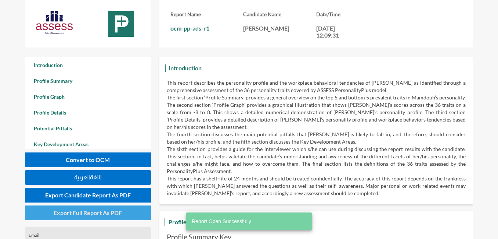
click at [110, 213] on span "Export Full Report As PDF" at bounding box center [88, 212] width 68 height 7
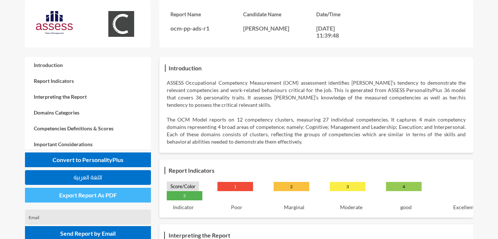
click at [117, 197] on button "Export Report As PDF" at bounding box center [88, 194] width 126 height 15
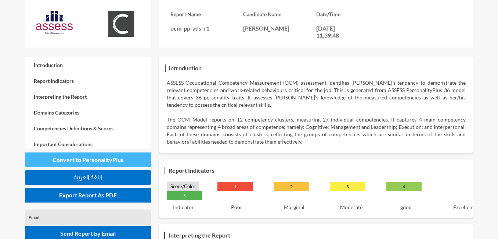
click at [113, 156] on span "Convert to PersonalityPlus" at bounding box center [88, 159] width 71 height 7
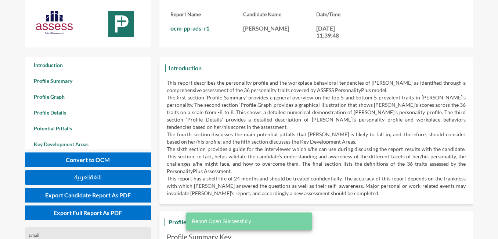
scroll to position [239, 498]
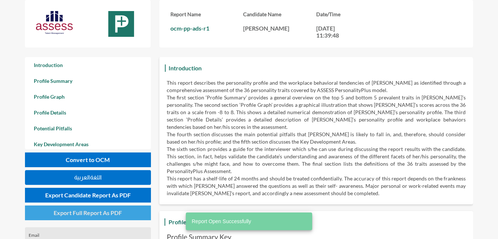
click at [103, 209] on span "Export Full Report As PDF" at bounding box center [88, 212] width 68 height 7
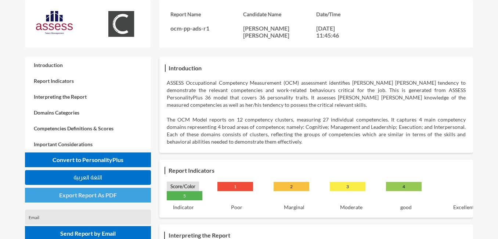
click at [111, 197] on span "Export Report As PDF" at bounding box center [88, 194] width 58 height 7
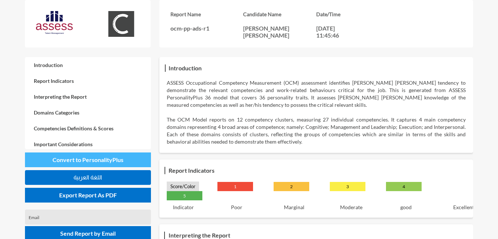
click at [117, 162] on span "Convert to PersonalityPlus" at bounding box center [88, 159] width 71 height 7
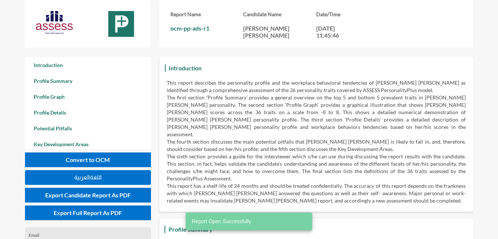
scroll to position [239, 498]
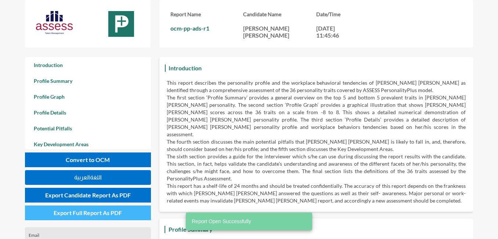
click at [94, 212] on span "Export Full Report As PDF" at bounding box center [88, 212] width 68 height 7
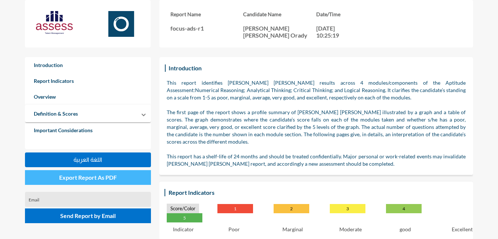
click at [103, 180] on span "Export Report As PDF" at bounding box center [88, 176] width 58 height 7
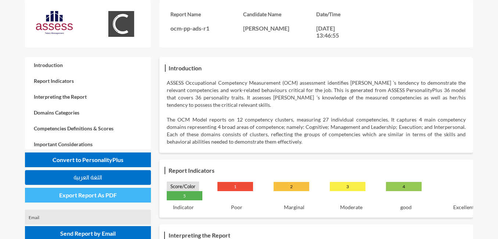
click at [109, 193] on span "Export Report As PDF" at bounding box center [88, 194] width 58 height 7
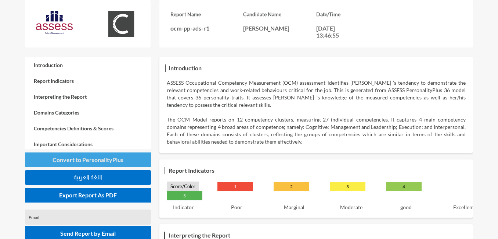
click at [128, 162] on button "Convert to PersonalityPlus" at bounding box center [88, 159] width 126 height 15
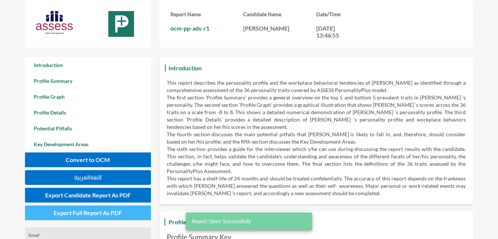
scroll to position [239, 498]
click at [108, 214] on span "Export Full Report As PDF" at bounding box center [88, 212] width 68 height 7
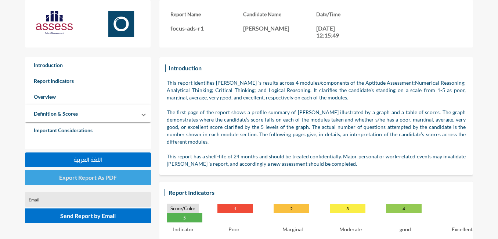
click at [122, 182] on button "Export Report As PDF" at bounding box center [88, 177] width 126 height 15
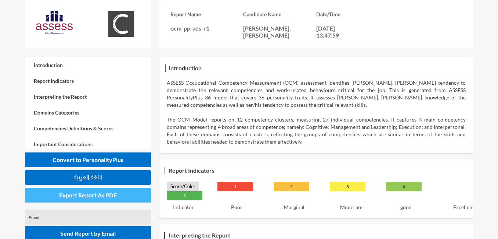
click at [108, 198] on span "Export Report As PDF" at bounding box center [88, 194] width 58 height 7
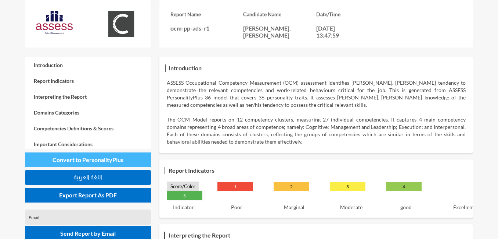
click at [107, 156] on span "Convert to PersonalityPlus" at bounding box center [88, 159] width 71 height 7
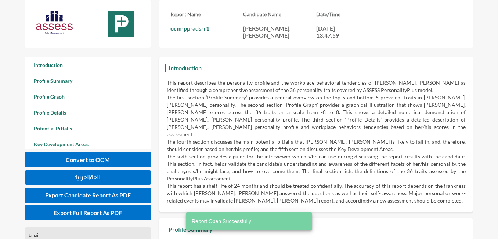
scroll to position [239, 498]
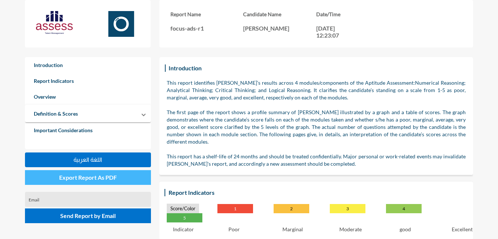
click at [119, 180] on button "Export Report As PDF" at bounding box center [88, 177] width 126 height 15
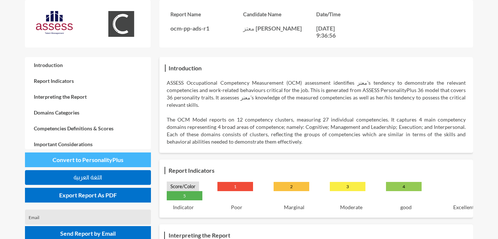
click at [116, 160] on span "Convert to PersonalityPlus" at bounding box center [88, 159] width 71 height 7
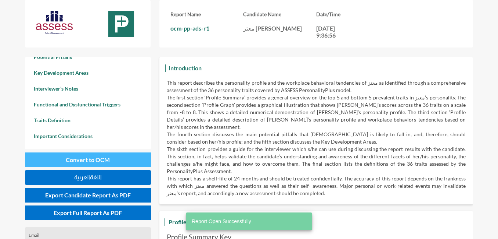
scroll to position [82, 0]
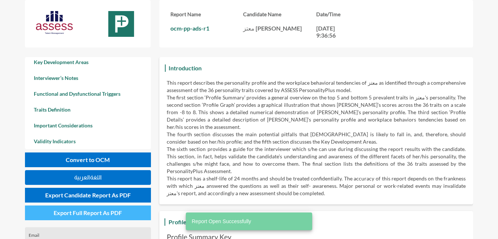
click at [116, 213] on span "Export Full Report As PDF" at bounding box center [88, 212] width 68 height 7
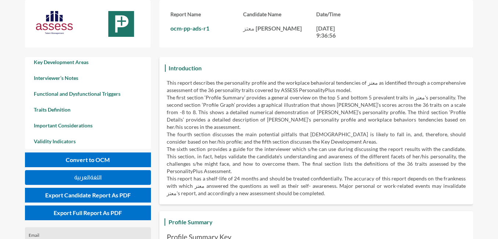
click at [262, 62] on div "Introduction This report describes the personality profile and the workplace be…" at bounding box center [317, 130] width 314 height 147
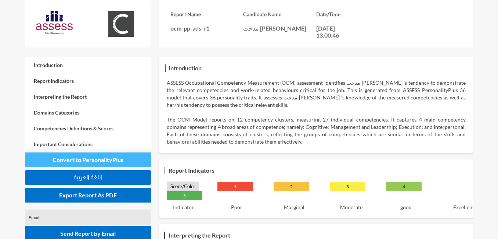
click at [110, 161] on span "Convert to PersonalityPlus" at bounding box center [88, 159] width 71 height 7
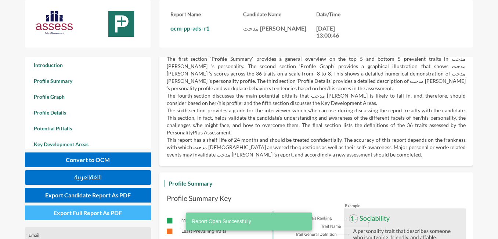
scroll to position [110, 0]
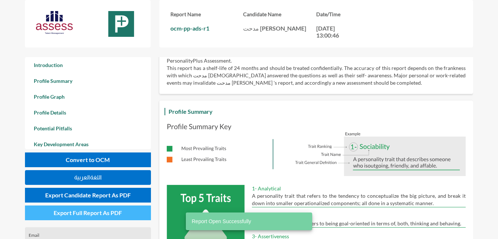
click at [116, 211] on span "Export Full Report As PDF" at bounding box center [88, 212] width 68 height 7
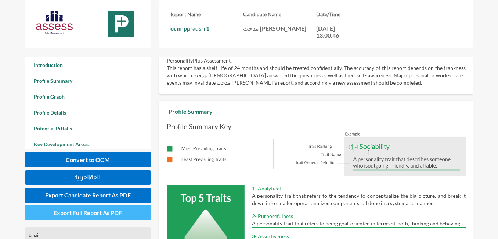
click at [99, 215] on span "Export Full Report As PDF" at bounding box center [88, 212] width 68 height 7
